Goal: Navigation & Orientation: Find specific page/section

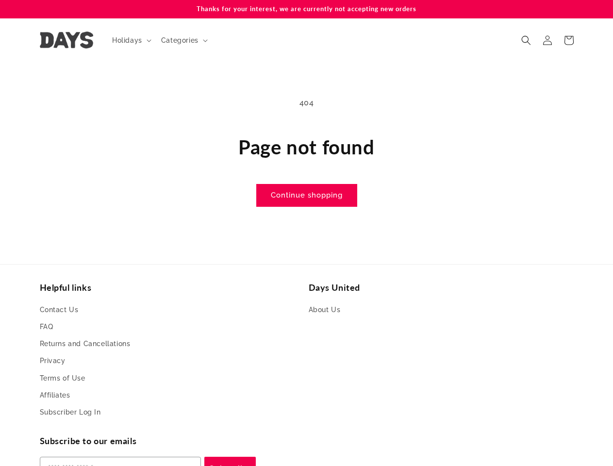
click at [306, 233] on main "404 Page not found Continue shopping" at bounding box center [306, 151] width 613 height 179
click at [131, 40] on span "Holidays" at bounding box center [127, 40] width 30 height 9
click at [183, 40] on span "Categories" at bounding box center [179, 40] width 37 height 9
click at [527, 40] on icon "Search" at bounding box center [527, 40] width 10 height 10
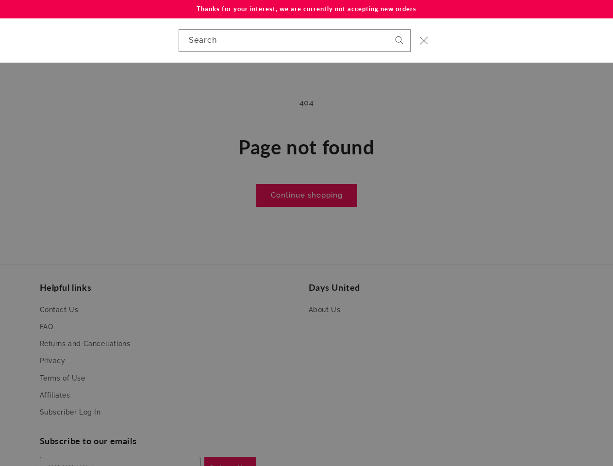
click at [527, 51] on div "Search" at bounding box center [306, 40] width 613 height 44
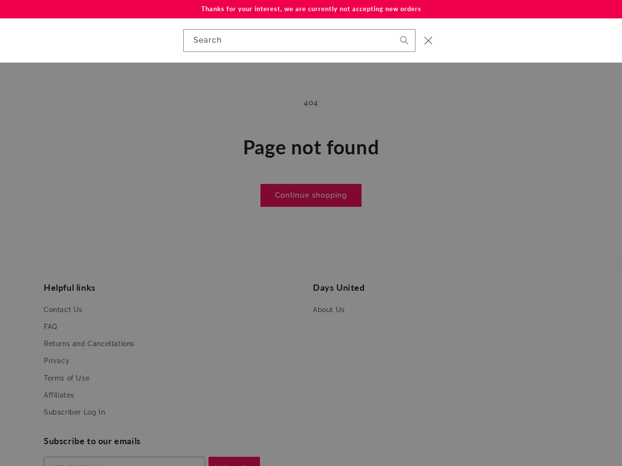
click at [0, 40] on div "Search" at bounding box center [0, 40] width 0 height 0
